Goal: Task Accomplishment & Management: Understand process/instructions

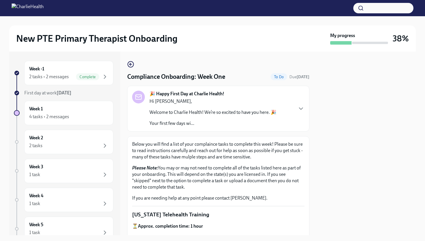
scroll to position [139, 0]
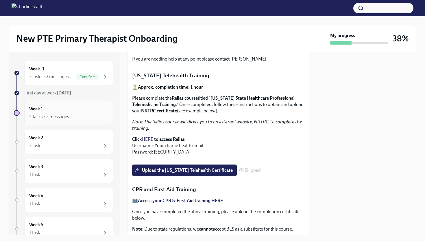
click at [83, 114] on div "4 tasks • 2 messages" at bounding box center [68, 116] width 79 height 7
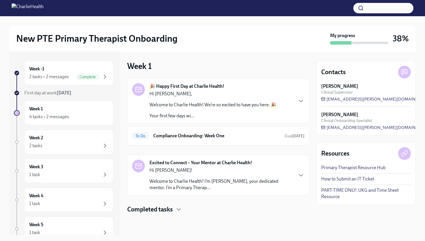
click at [235, 182] on p "Welcome to Charlie Health! I’m [PERSON_NAME], your dedicated mentor. I’m a Prim…" at bounding box center [221, 184] width 143 height 13
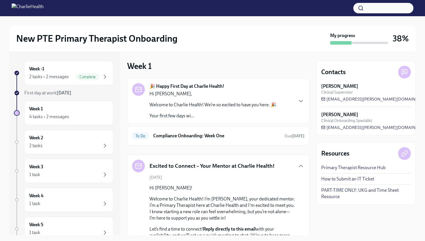
click at [312, 218] on div "Week -1 2 tasks • 2 messages Complete First day at work [DATE] Week 1 4 tasks •…" at bounding box center [212, 142] width 407 height 183
click at [269, 146] on div "🎉 Happy First Day at Charlie Health! Hi [PERSON_NAME], Welcome to Charlie Healt…" at bounding box center [218, 187] width 182 height 219
click at [285, 137] on span "Due [DATE]" at bounding box center [295, 135] width 20 height 5
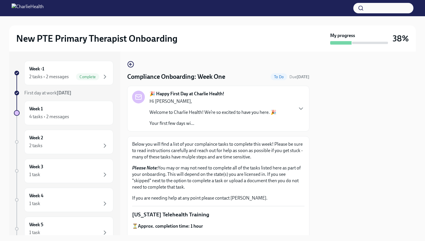
click at [369, 137] on div at bounding box center [365, 142] width 99 height 183
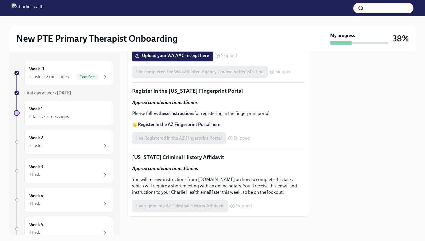
scroll to position [843, 0]
